Goal: Task Accomplishment & Management: Manage account settings

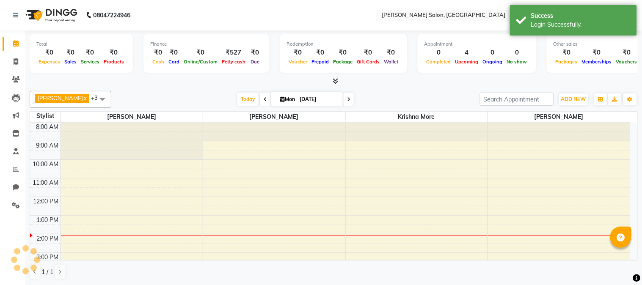
select select "en"
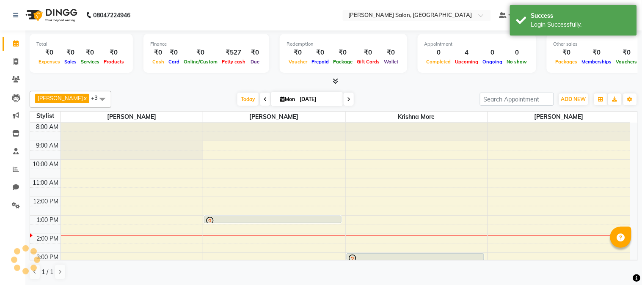
click at [336, 79] on icon at bounding box center [336, 81] width 6 height 6
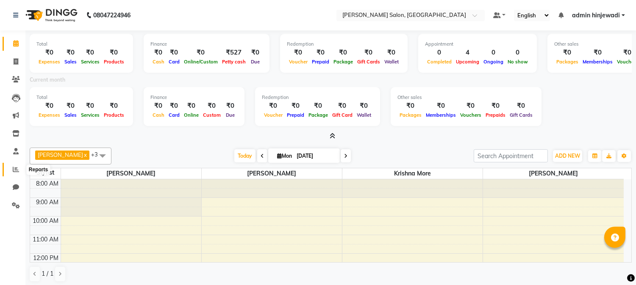
click at [17, 172] on icon at bounding box center [16, 169] width 6 height 6
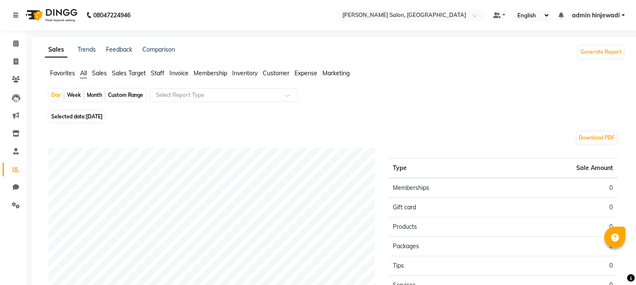
click at [98, 91] on div "Month" at bounding box center [94, 95] width 19 height 12
select select "9"
select select "2025"
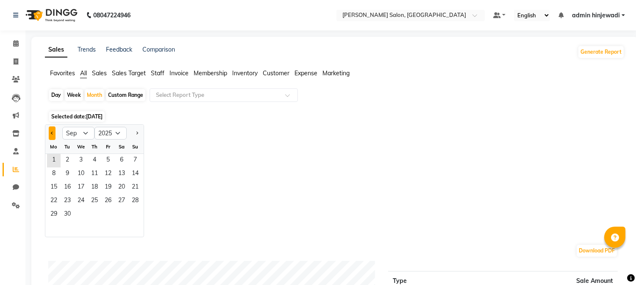
click at [52, 133] on span "Previous month" at bounding box center [52, 132] width 3 height 3
select select "8"
click at [103, 158] on span "1" at bounding box center [108, 161] width 14 height 14
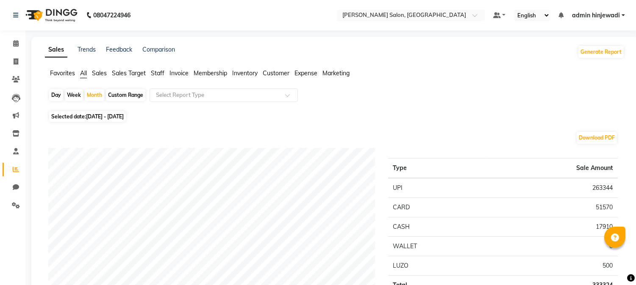
click at [613, 19] on span "admin hinjewadi" at bounding box center [596, 15] width 48 height 9
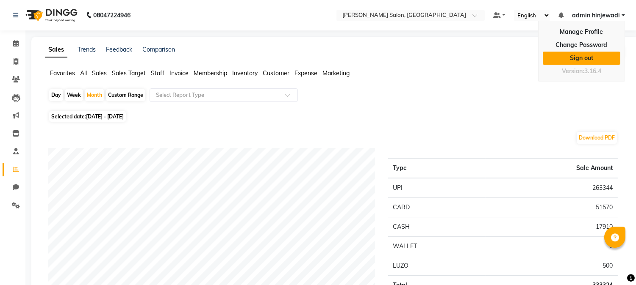
click at [578, 58] on link "Sign out" at bounding box center [580, 58] width 77 height 13
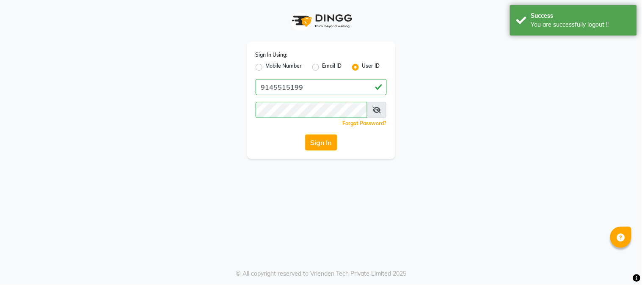
click at [266, 68] on label "Mobile Number" at bounding box center [284, 67] width 36 height 10
click at [266, 68] on input "Mobile Number" at bounding box center [269, 65] width 6 height 6
radio input "true"
radio input "false"
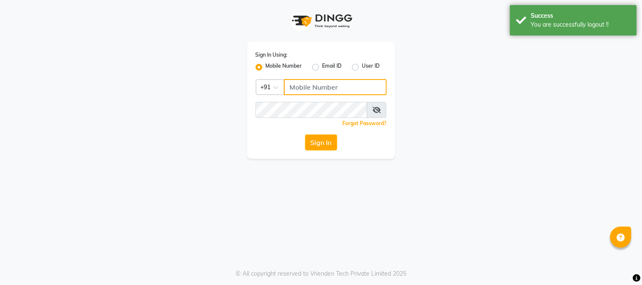
click at [323, 87] on input "Username" at bounding box center [335, 87] width 103 height 16
type input "9145515199"
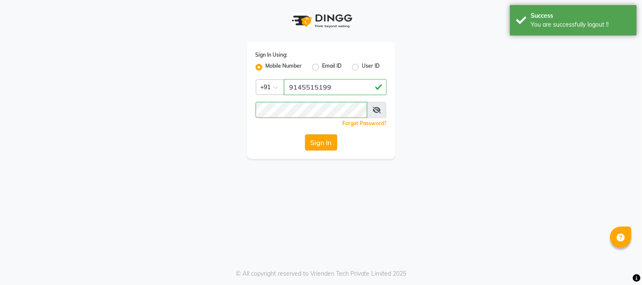
click at [326, 142] on button "Sign In" at bounding box center [321, 143] width 32 height 16
